Goal: Information Seeking & Learning: Compare options

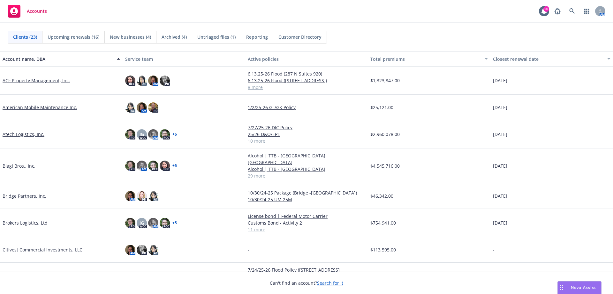
click at [20, 134] on link "Atech Logistics, Inc." at bounding box center [24, 134] width 42 height 7
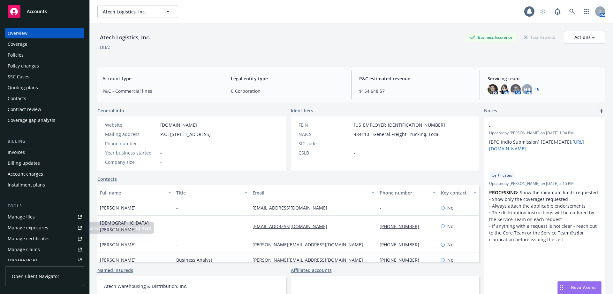
click at [37, 235] on div "Manage certificates" at bounding box center [29, 238] width 42 height 10
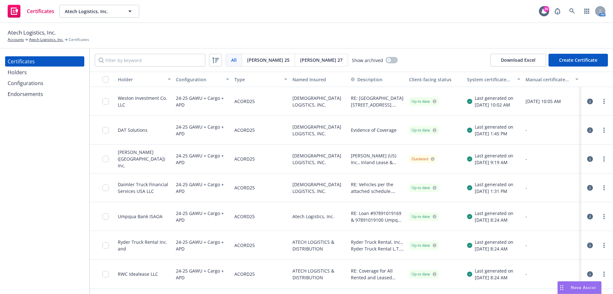
click at [24, 74] on div "Holders" at bounding box center [17, 72] width 19 height 10
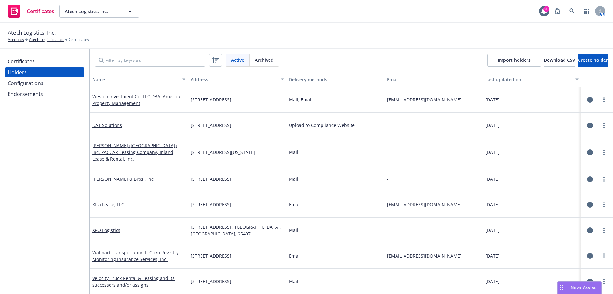
click at [31, 62] on div "Certificates" at bounding box center [21, 61] width 27 height 10
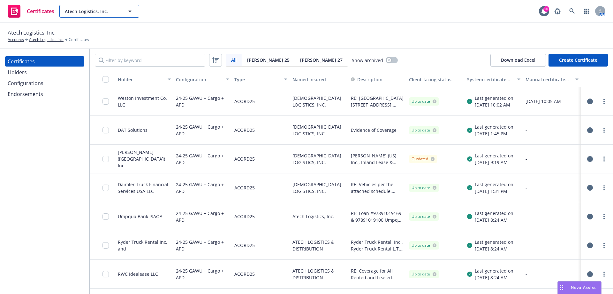
click at [108, 13] on span "Atech Logistics, Inc." at bounding box center [92, 11] width 55 height 7
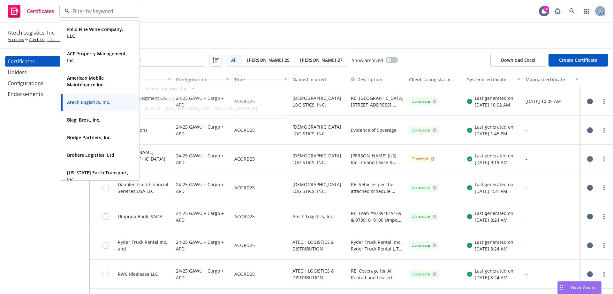
drag, startPoint x: 25, startPoint y: 124, endPoint x: 26, endPoint y: 120, distance: 4.0
click at [26, 122] on div "Certificates Holders Configurations Endorsements" at bounding box center [44, 171] width 89 height 245
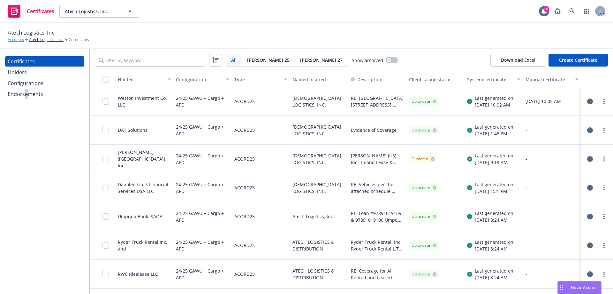
click at [15, 39] on link "Accounts" at bounding box center [16, 40] width 16 height 6
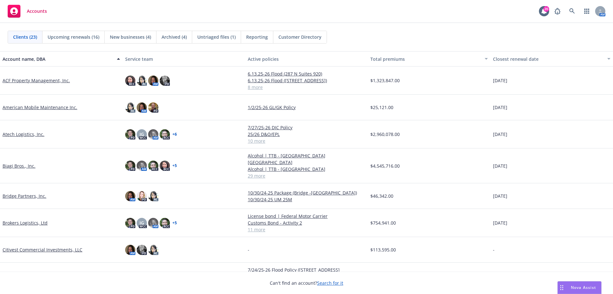
click at [19, 165] on link "Biagi Bros., Inc." at bounding box center [19, 165] width 33 height 7
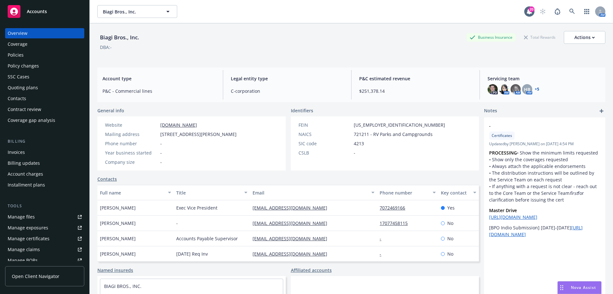
click at [39, 240] on div "Manage certificates" at bounding box center [29, 238] width 42 height 10
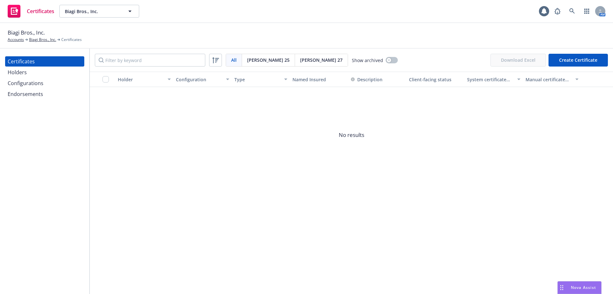
click at [51, 79] on div "Configurations" at bounding box center [45, 83] width 74 height 10
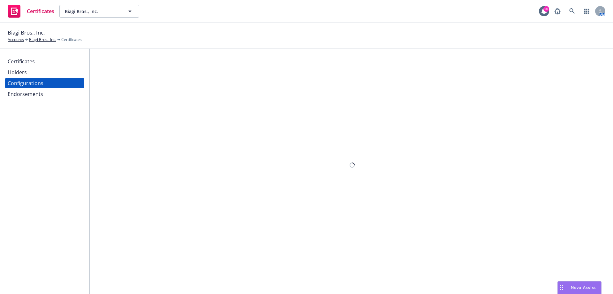
click at [51, 73] on div "Holders" at bounding box center [45, 72] width 74 height 10
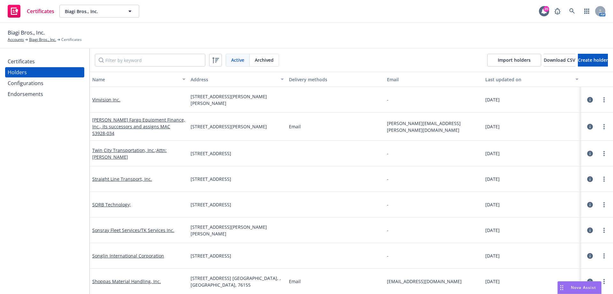
click at [51, 73] on div "Holders" at bounding box center [45, 72] width 74 height 10
click at [46, 64] on div "Certificates" at bounding box center [45, 61] width 74 height 10
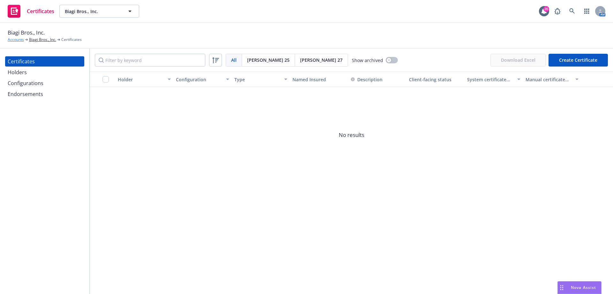
click at [16, 40] on link "Accounts" at bounding box center [16, 40] width 16 height 6
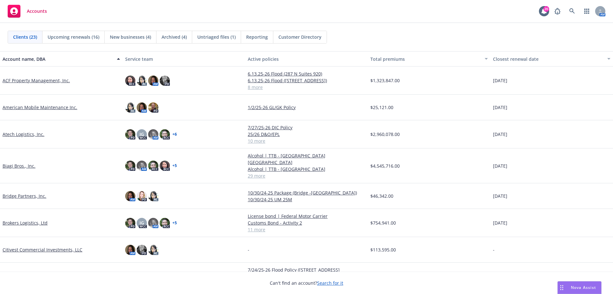
click at [18, 219] on link "Brokers Logistics, Ltd" at bounding box center [25, 222] width 45 height 7
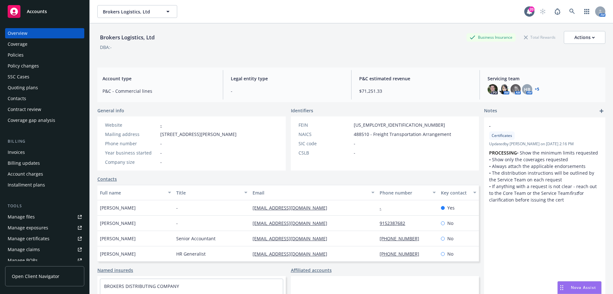
click at [39, 234] on div "Manage certificates" at bounding box center [29, 238] width 42 height 10
